Goal: Complete application form

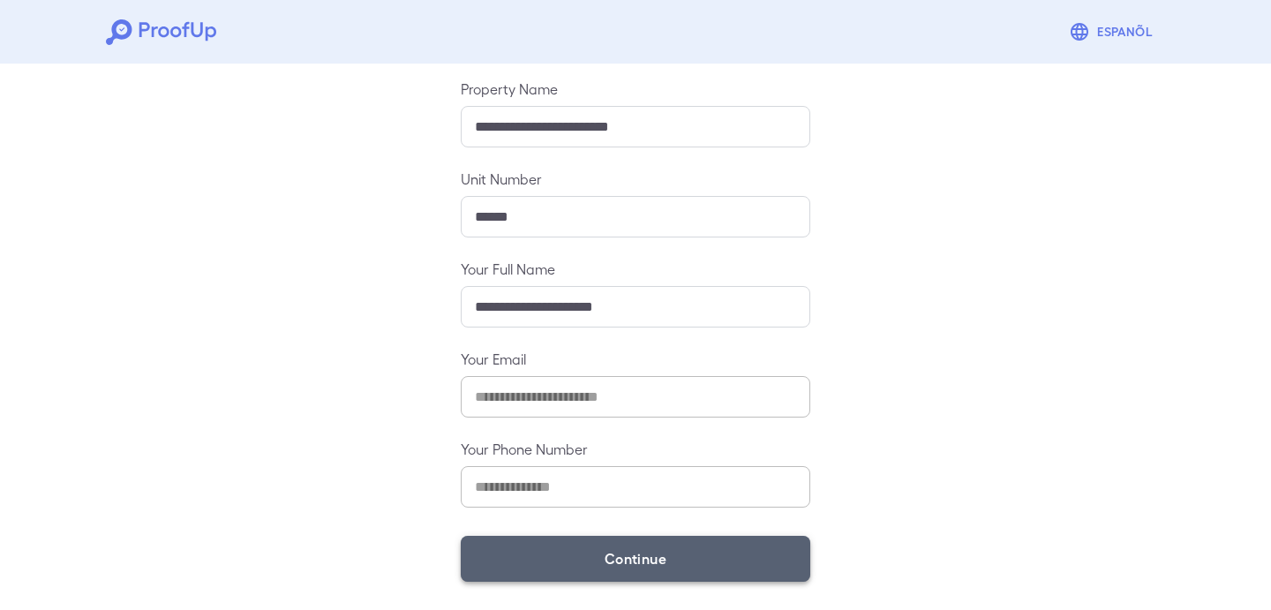
click at [512, 559] on button "Continue" at bounding box center [636, 559] width 350 height 46
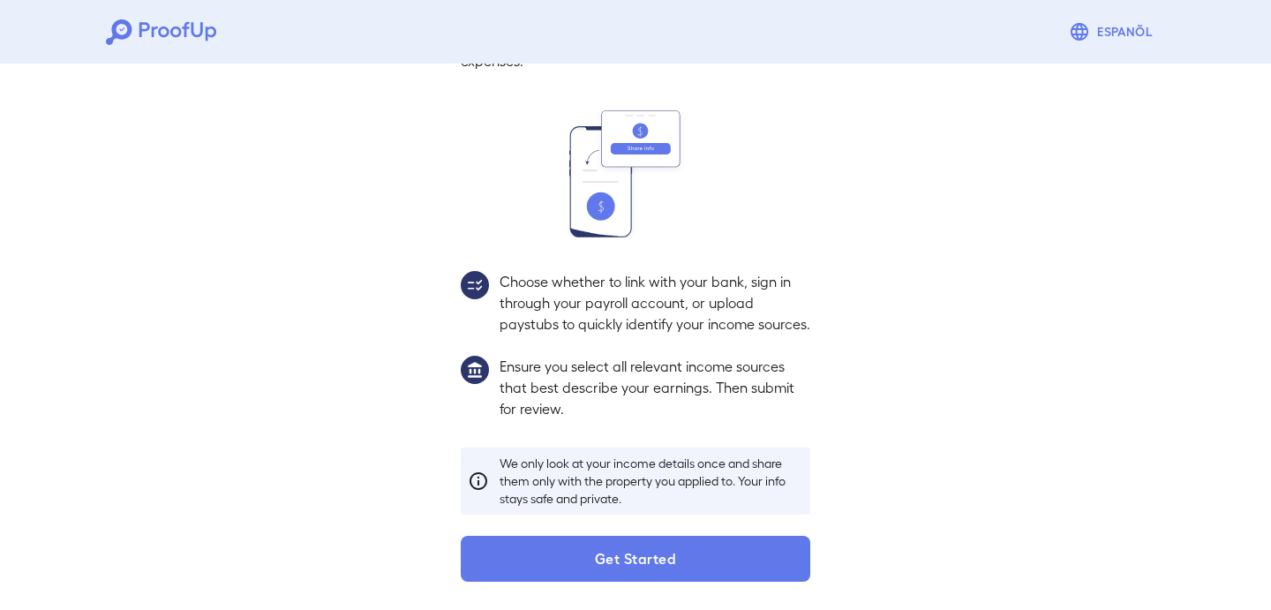
scroll to position [164, 0]
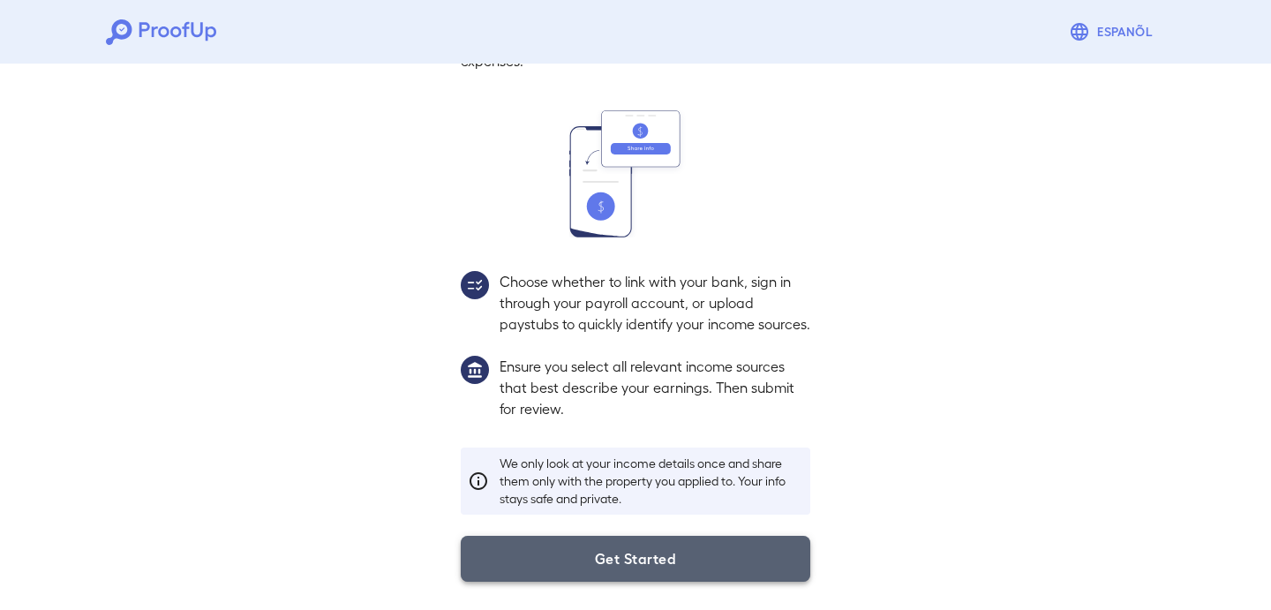
click at [478, 553] on button "Get Started" at bounding box center [636, 559] width 350 height 46
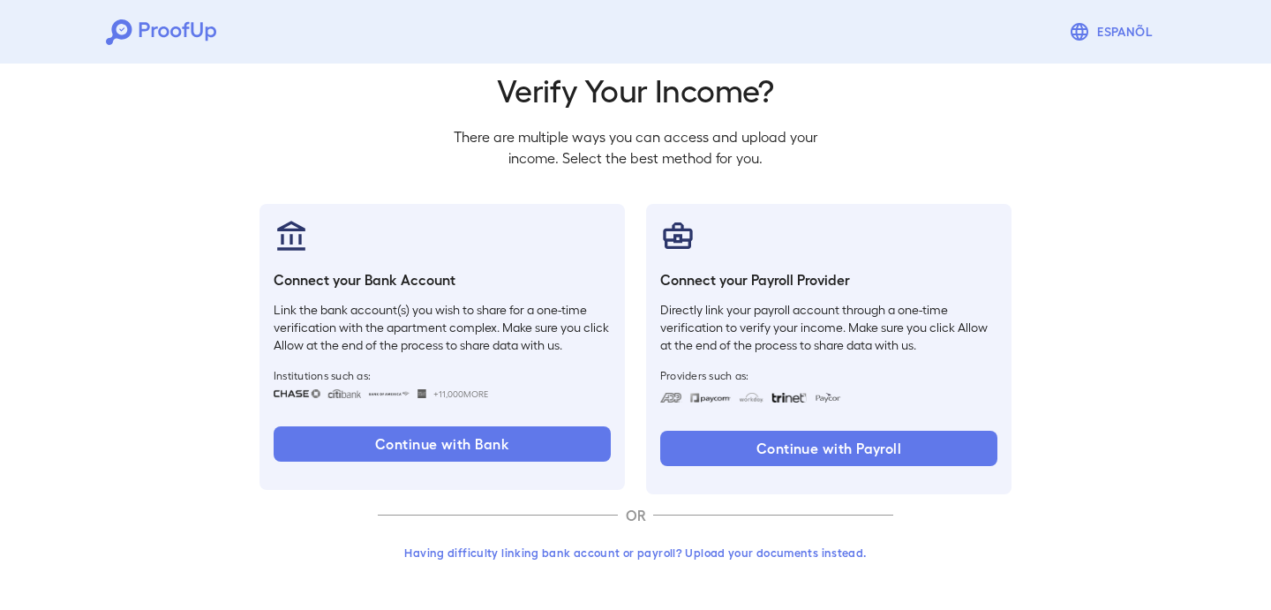
click at [480, 542] on button "Having difficulty linking bank account or payroll? Upload your documents instea…" at bounding box center [635, 553] width 515 height 32
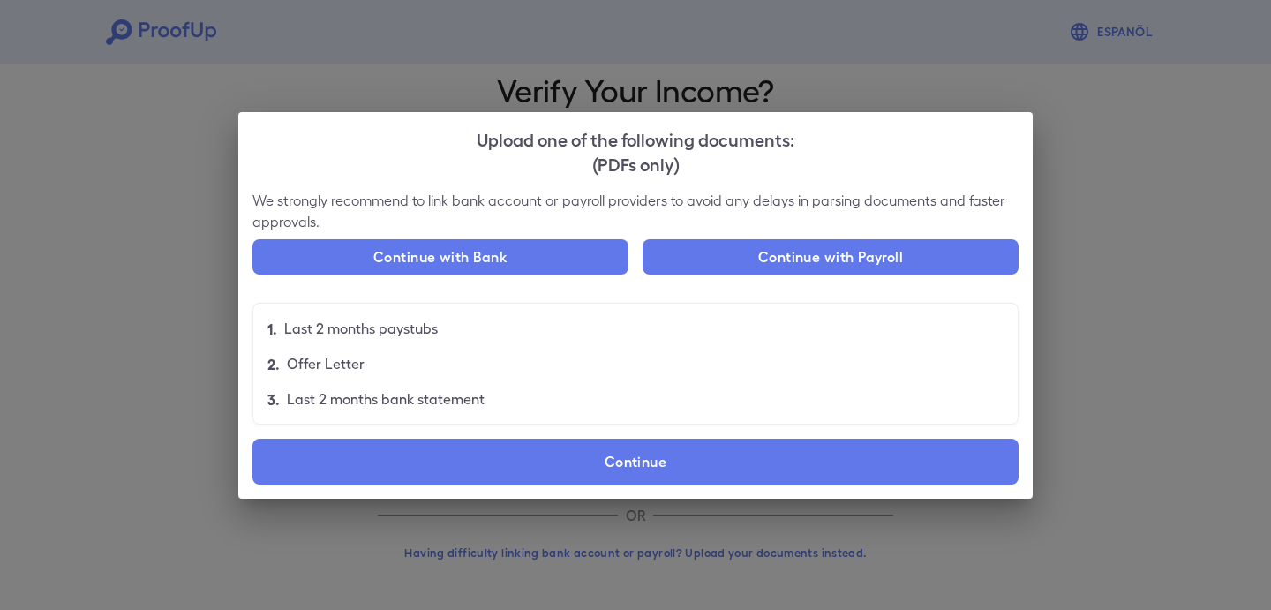
click at [649, 449] on label "Continue" at bounding box center [635, 462] width 766 height 46
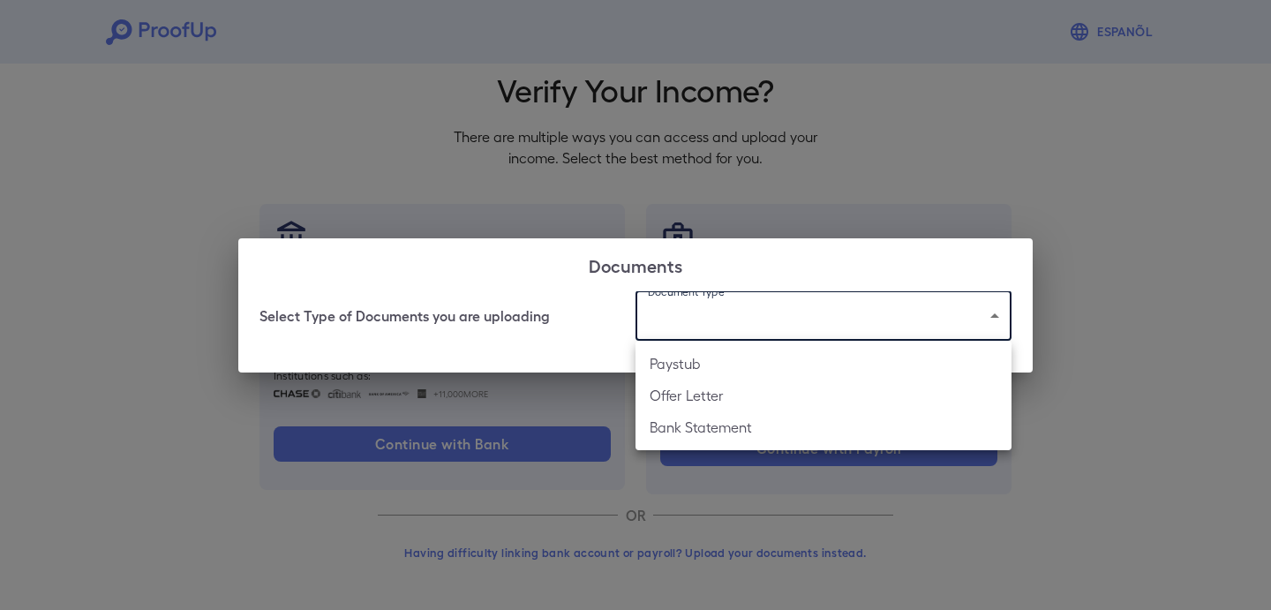
click at [712, 337] on body "Espanõl Go back How Would You Like to Verify Your Income? There are multiple wa…" at bounding box center [635, 273] width 1271 height 674
drag, startPoint x: 696, startPoint y: 435, endPoint x: 709, endPoint y: 364, distance: 72.7
click at [716, 366] on ul "Paystub Offer Letter Bank Statement" at bounding box center [824, 395] width 376 height 109
click at [709, 364] on li "Paystub" at bounding box center [824, 364] width 376 height 32
type input "*******"
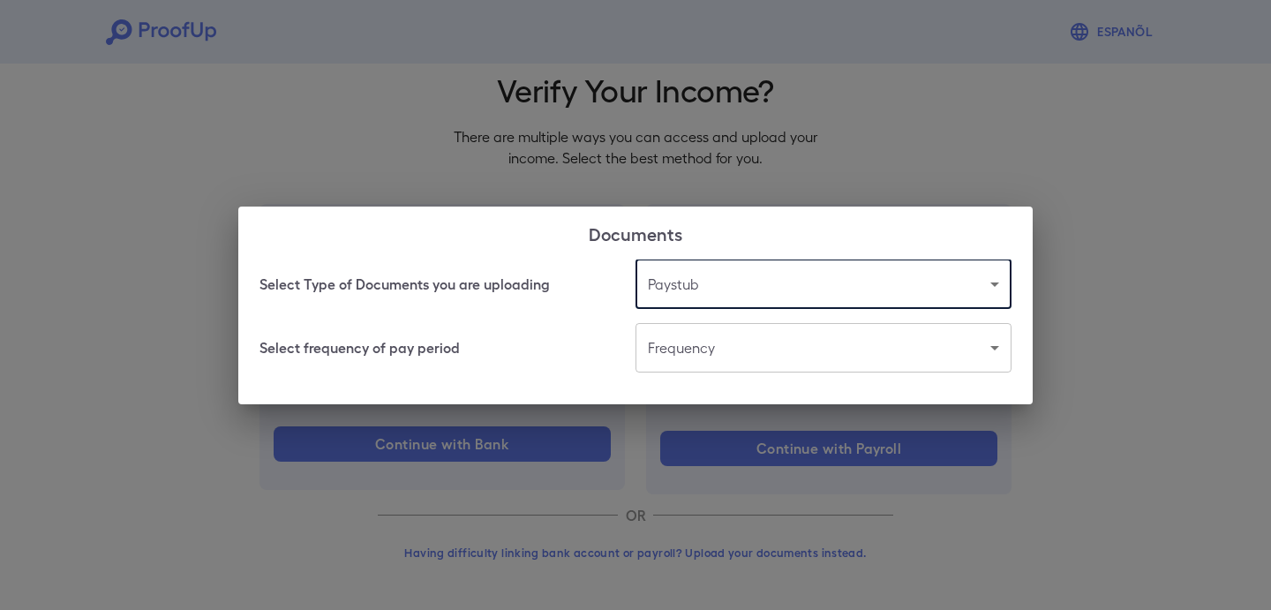
click at [731, 340] on body "Espanõl Go back How Would You Like to Verify Your Income? There are multiple wa…" at bounding box center [635, 273] width 1271 height 674
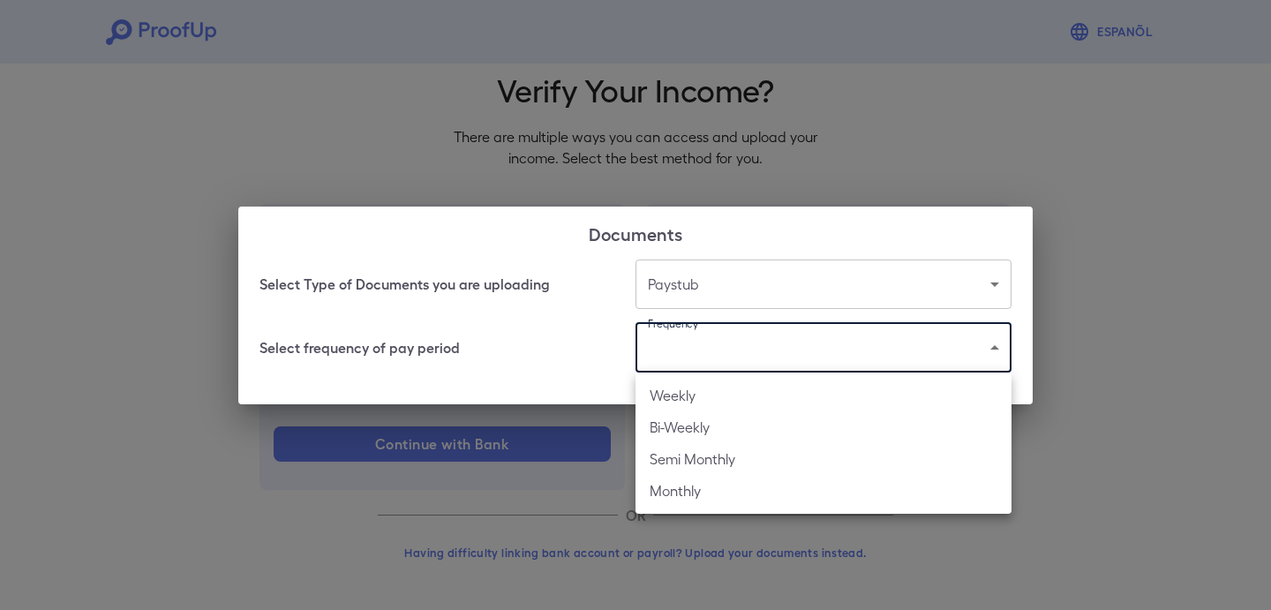
click at [706, 418] on li "Bi-Weekly" at bounding box center [824, 427] width 376 height 32
type input "*********"
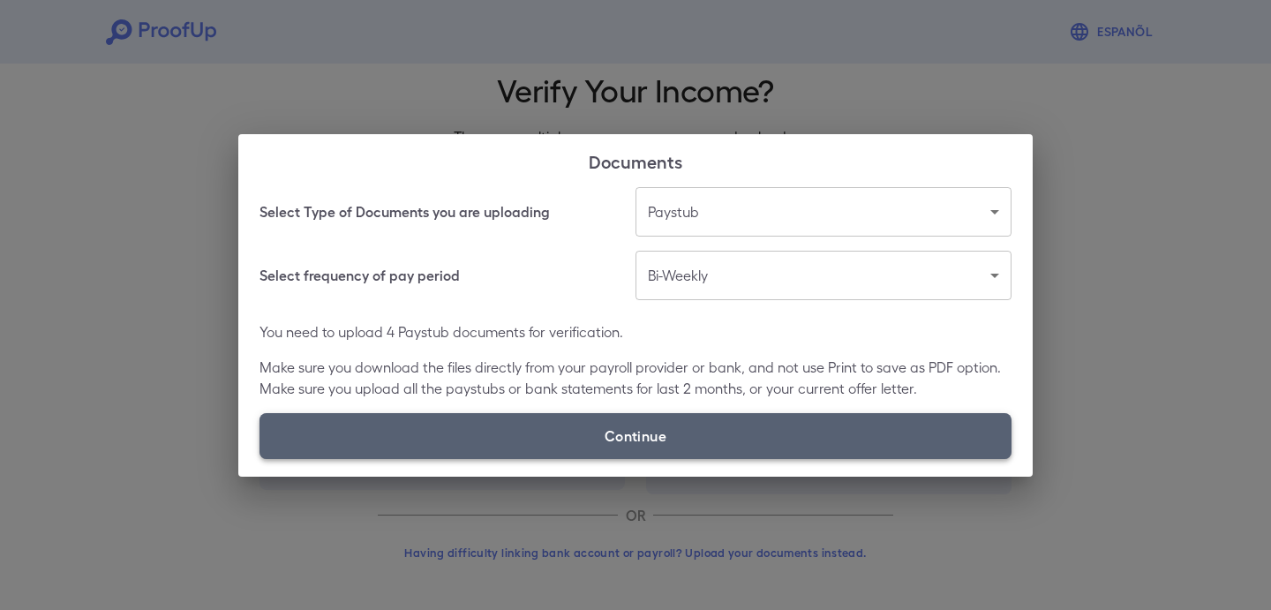
click at [734, 433] on label "Continue" at bounding box center [636, 436] width 752 height 46
click at [260, 458] on input "Continue" at bounding box center [260, 458] width 1 height 1
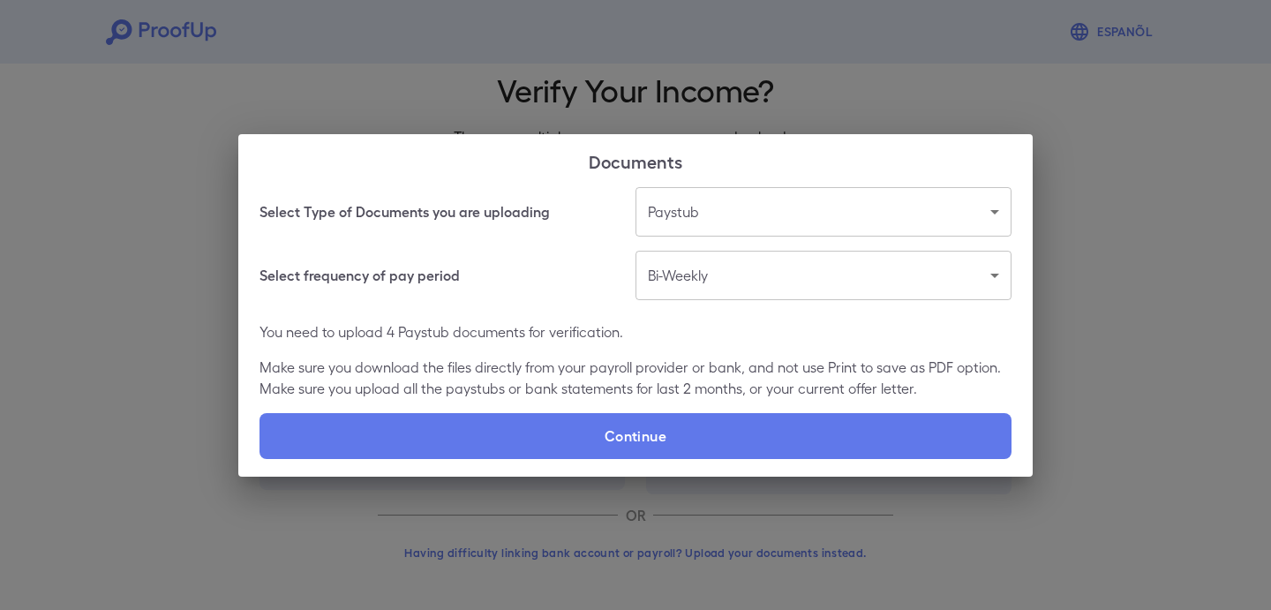
type input "**********"
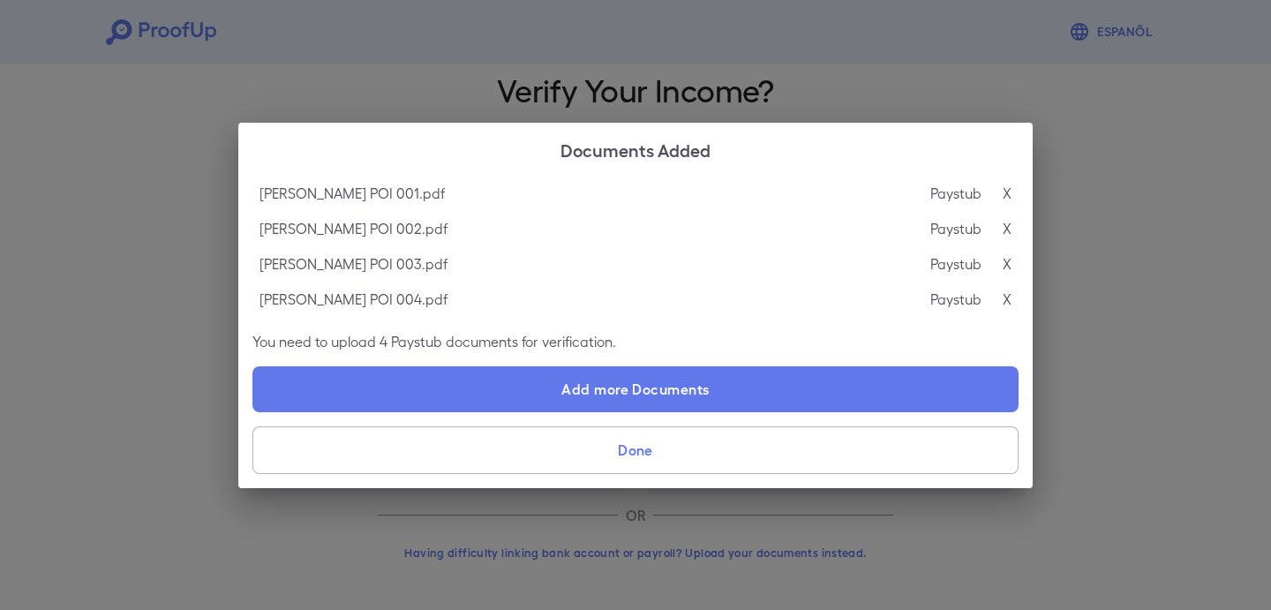
click at [500, 439] on button "Done" at bounding box center [635, 450] width 766 height 48
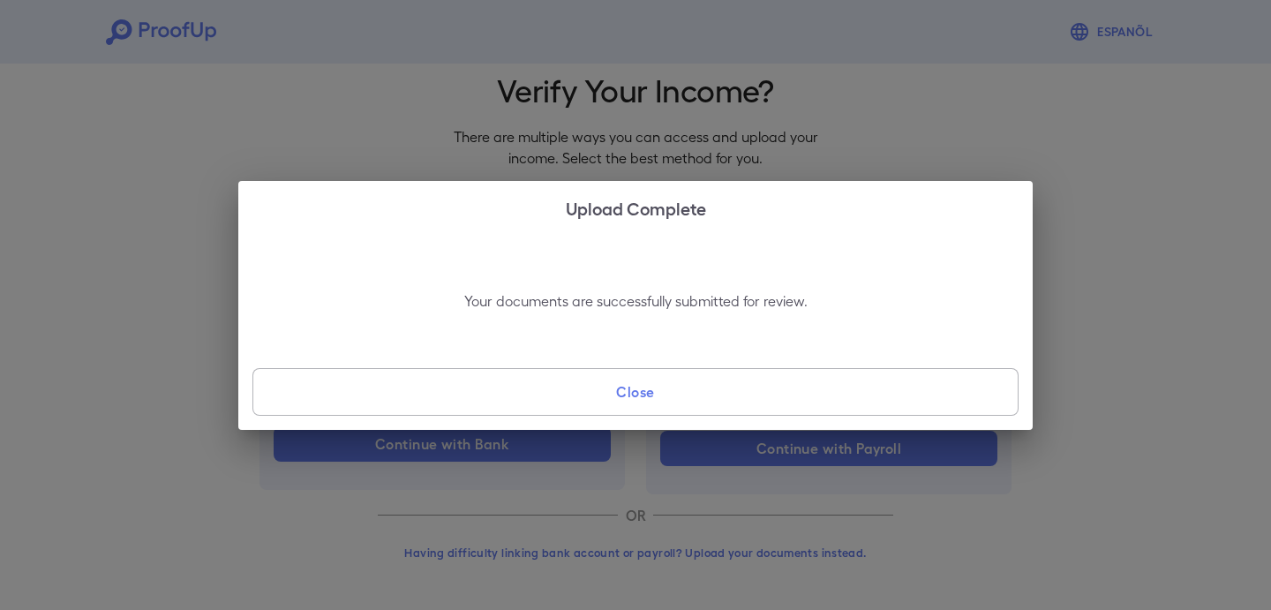
click at [566, 396] on button "Close" at bounding box center [635, 392] width 766 height 48
